Goal: Find specific page/section: Find specific page/section

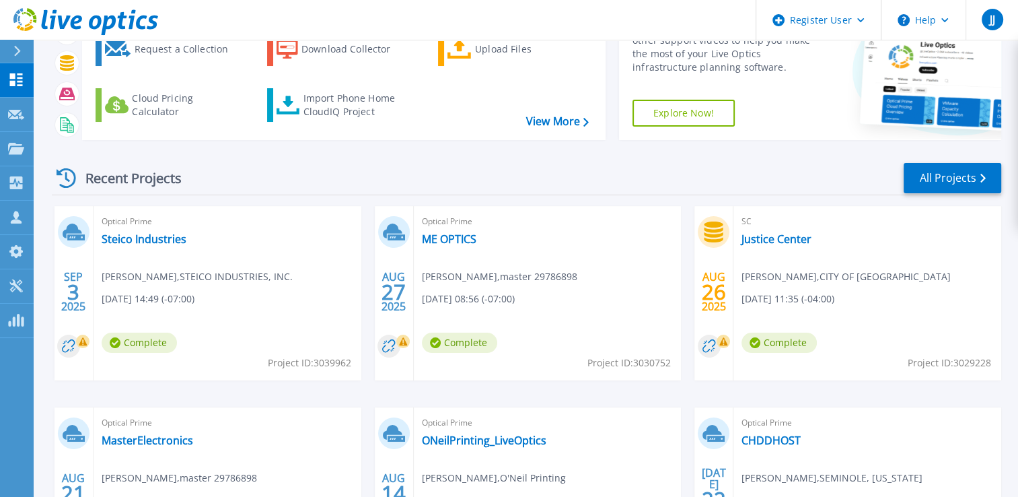
scroll to position [86, 0]
click at [976, 166] on link "All Projects" at bounding box center [953, 178] width 98 height 30
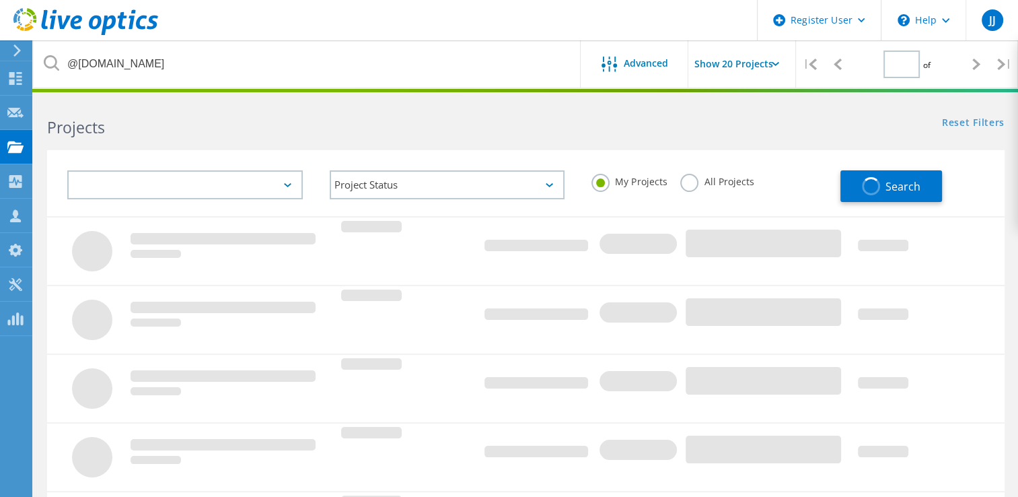
type input "1"
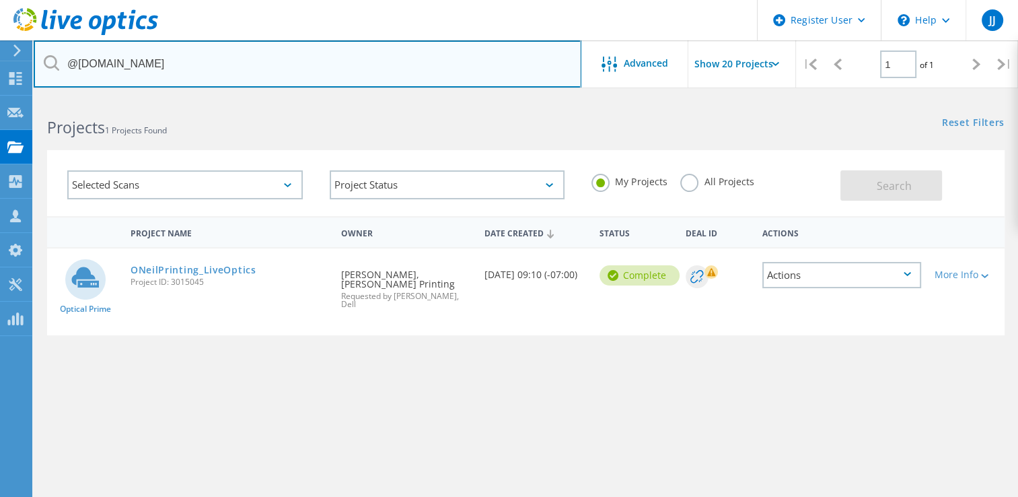
click at [386, 77] on input "@oneilprint.com" at bounding box center [308, 63] width 548 height 47
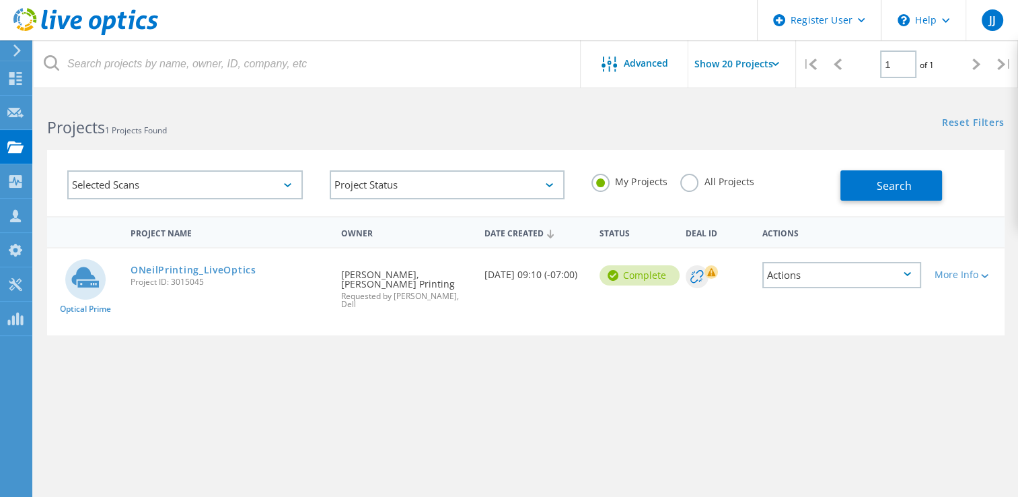
click at [427, 120] on h2 "Projects 1 Projects Found" at bounding box center [279, 127] width 465 height 22
click at [891, 180] on span "Search" at bounding box center [894, 185] width 35 height 15
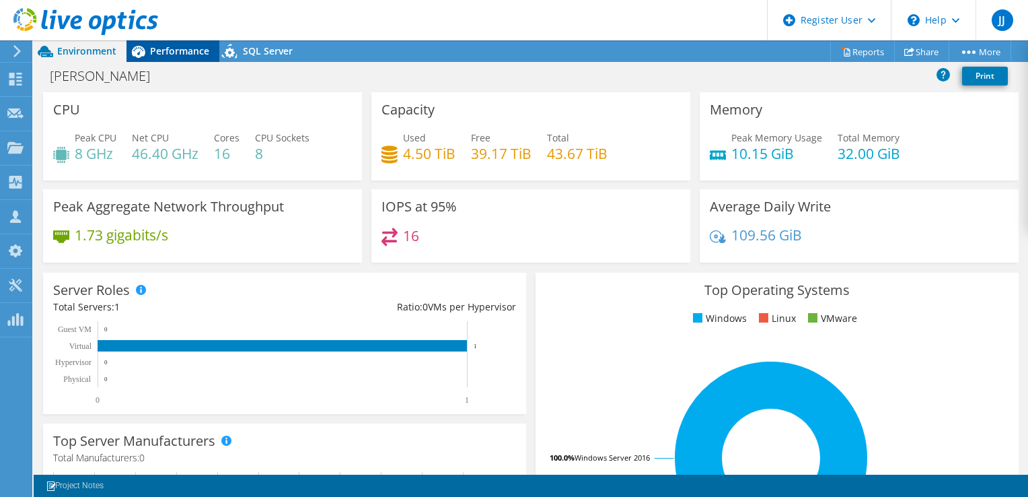
click at [166, 47] on span "Performance" at bounding box center [179, 50] width 59 height 13
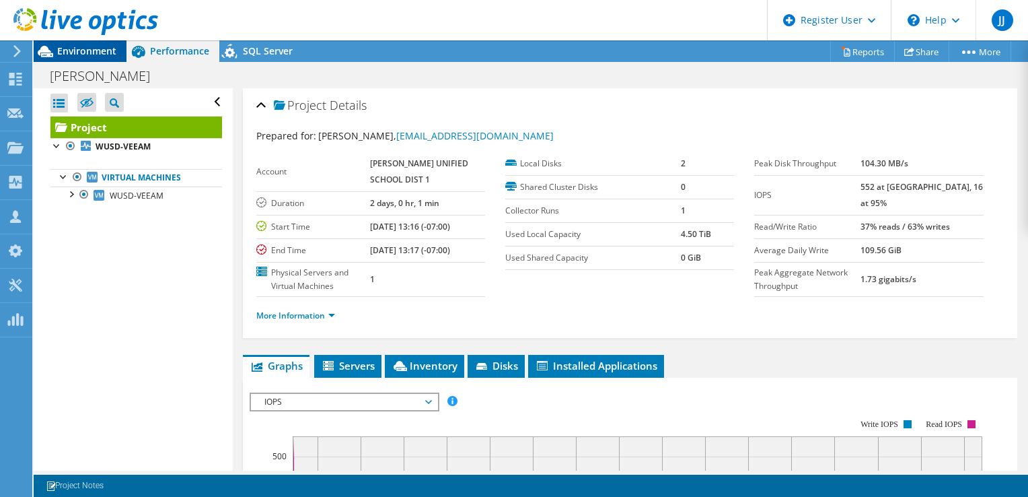
click at [110, 49] on span "Environment" at bounding box center [86, 50] width 59 height 13
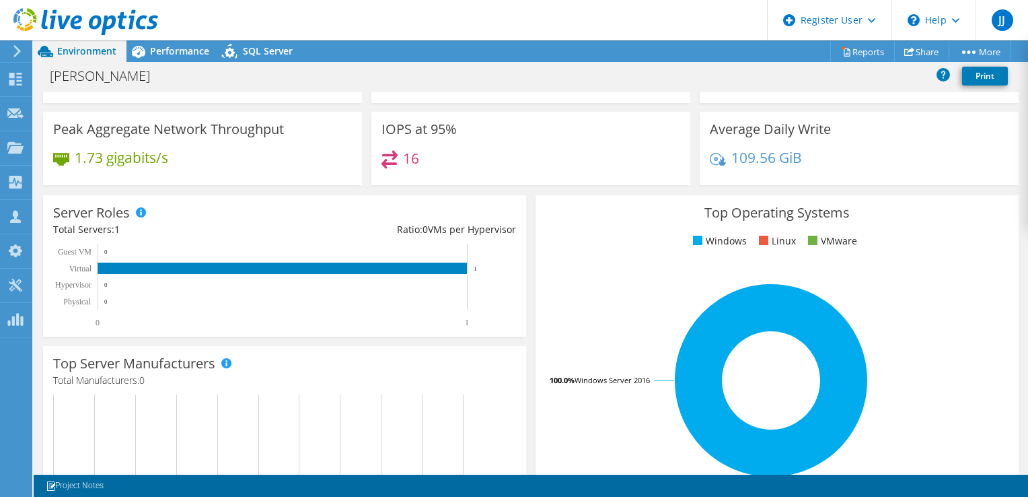
scroll to position [77, 0]
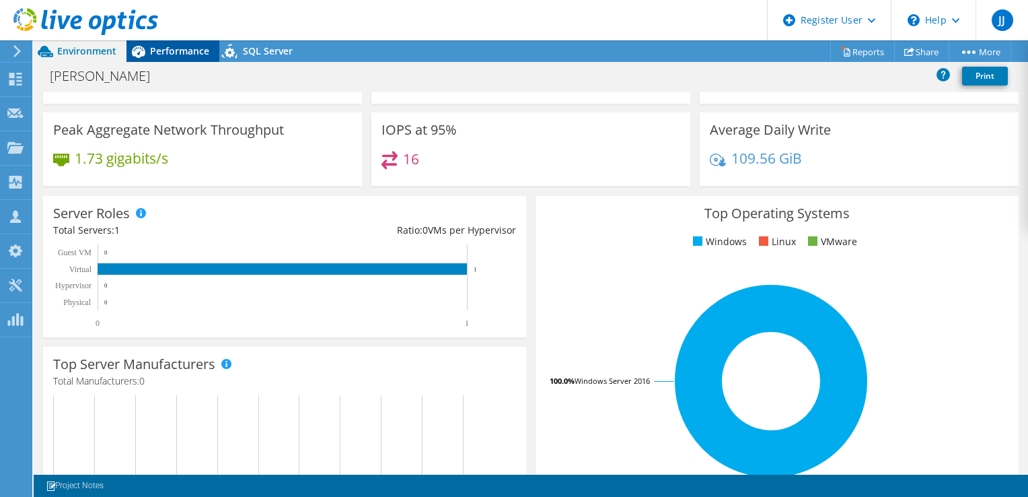
click at [168, 48] on span "Performance" at bounding box center [179, 50] width 59 height 13
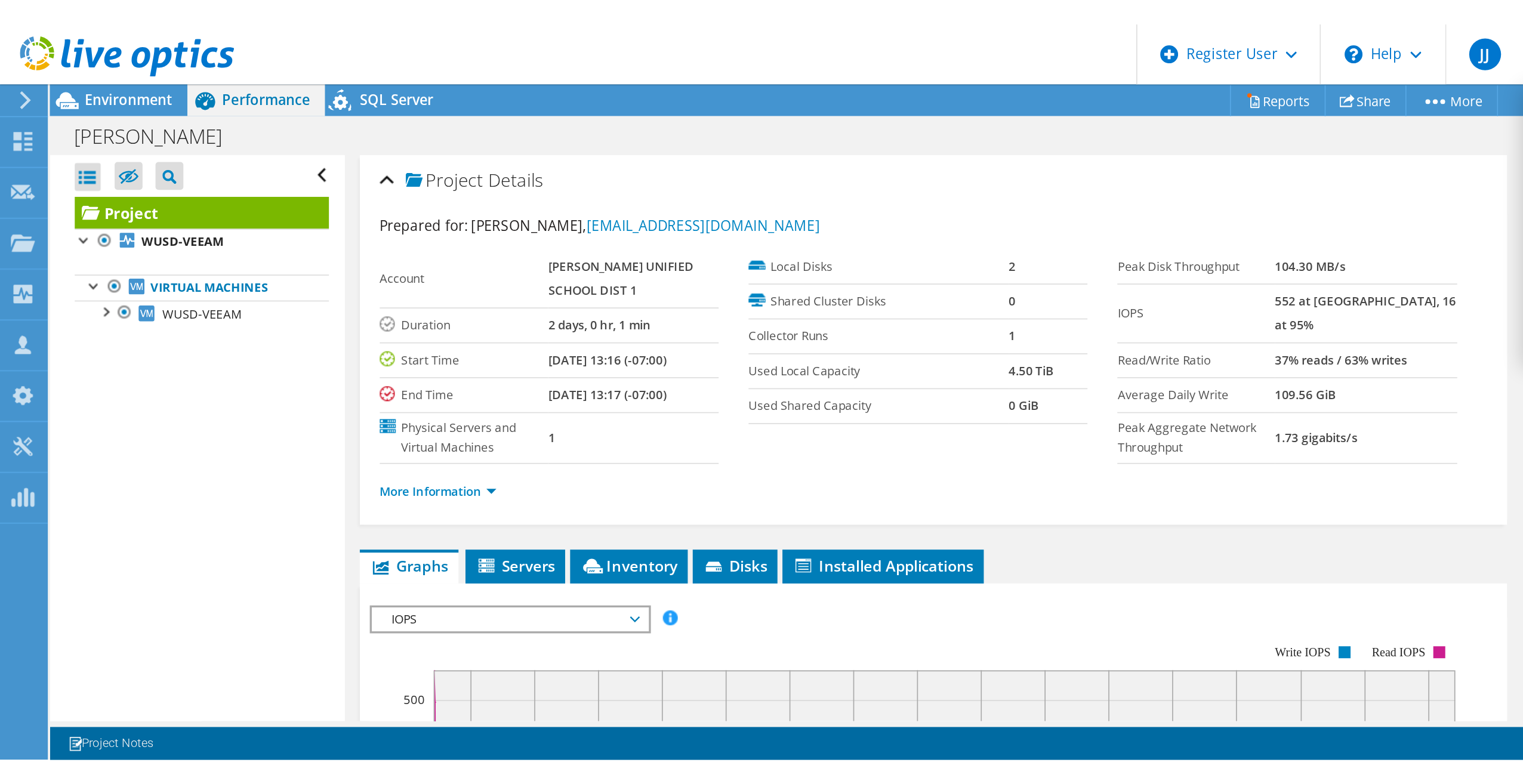
scroll to position [0, 0]
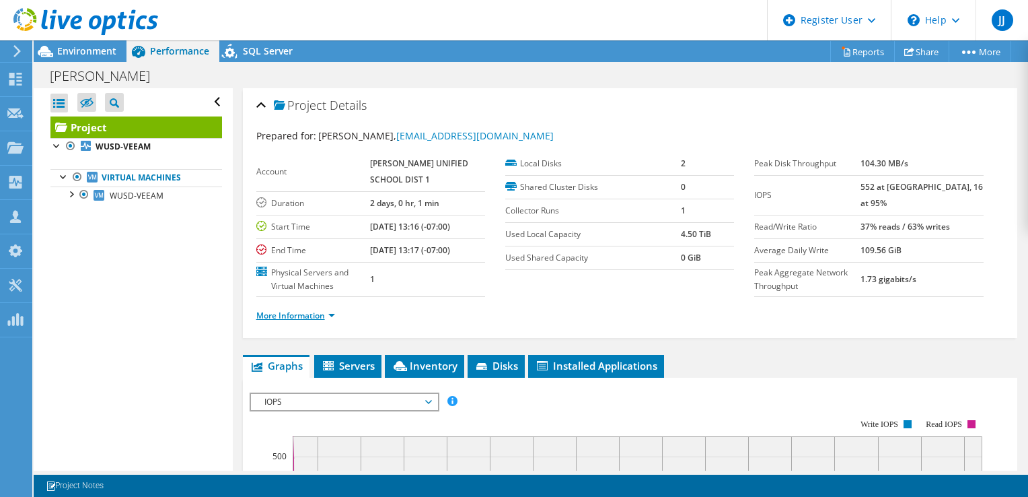
click at [298, 321] on link "More Information" at bounding box center [295, 315] width 79 height 11
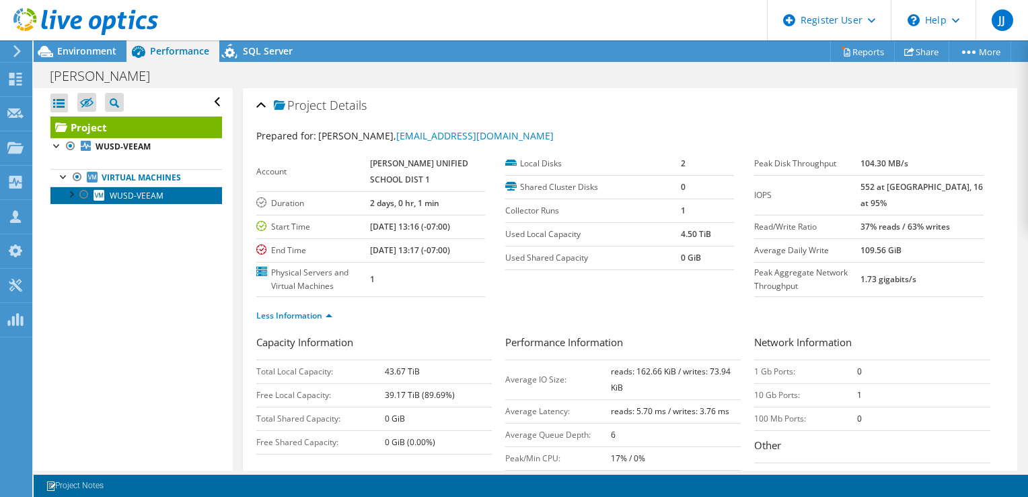
click at [118, 195] on span "WUSD-VEEAM" at bounding box center [137, 195] width 54 height 11
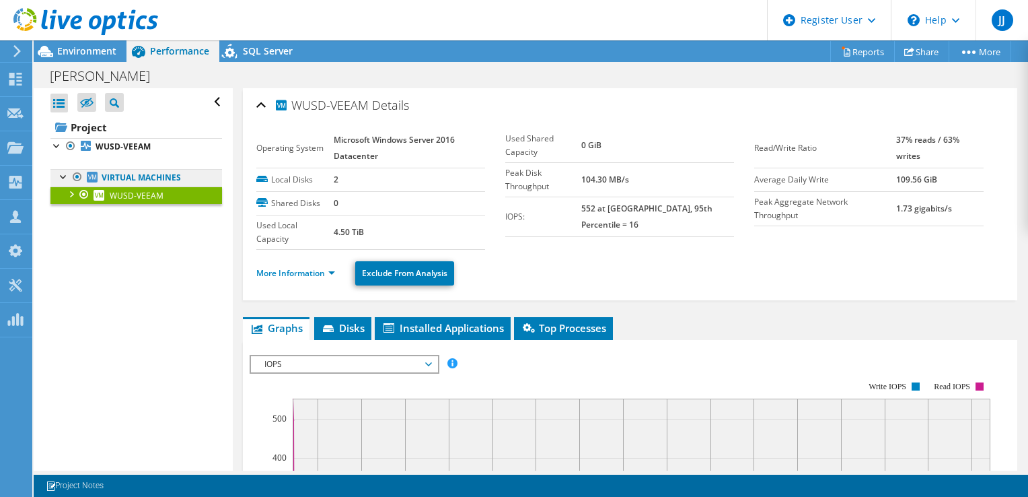
click at [125, 171] on link "Virtual Machines" at bounding box center [136, 177] width 172 height 17
click at [122, 190] on span "WUSD-VEEAM" at bounding box center [137, 195] width 54 height 11
click at [116, 149] on b "WUSD-VEEAM" at bounding box center [123, 146] width 55 height 11
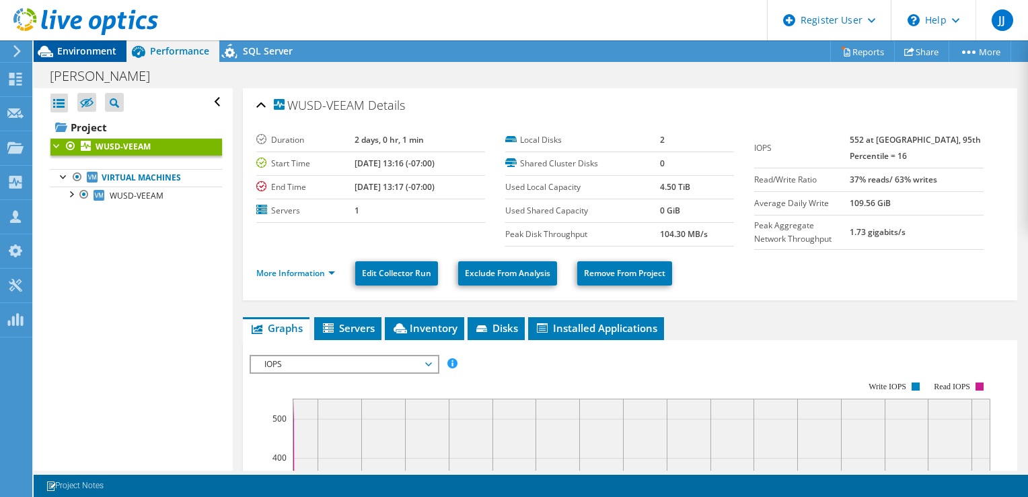
click at [78, 58] on div "Environment" at bounding box center [80, 51] width 93 height 22
